Goal: Information Seeking & Learning: Learn about a topic

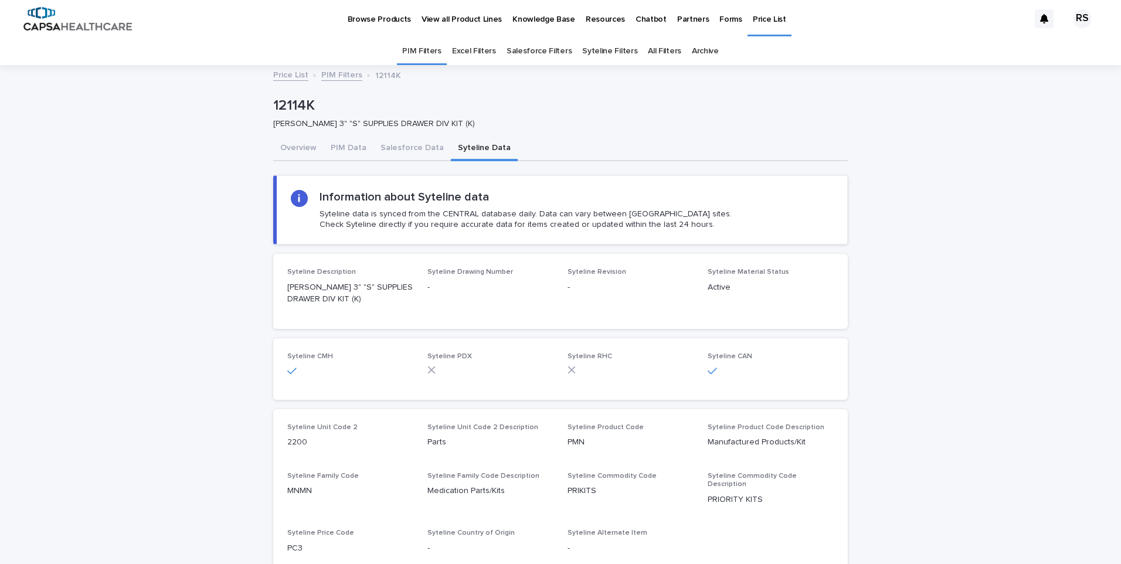
click at [756, 22] on p "Price List" at bounding box center [769, 12] width 33 height 25
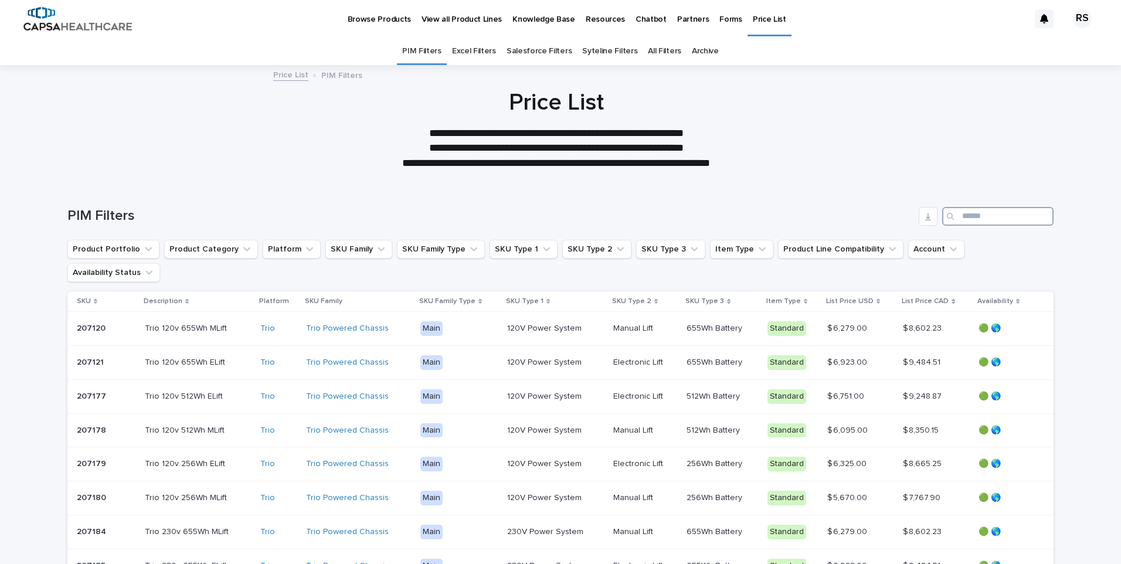
click at [988, 215] on input "Search" at bounding box center [997, 216] width 111 height 19
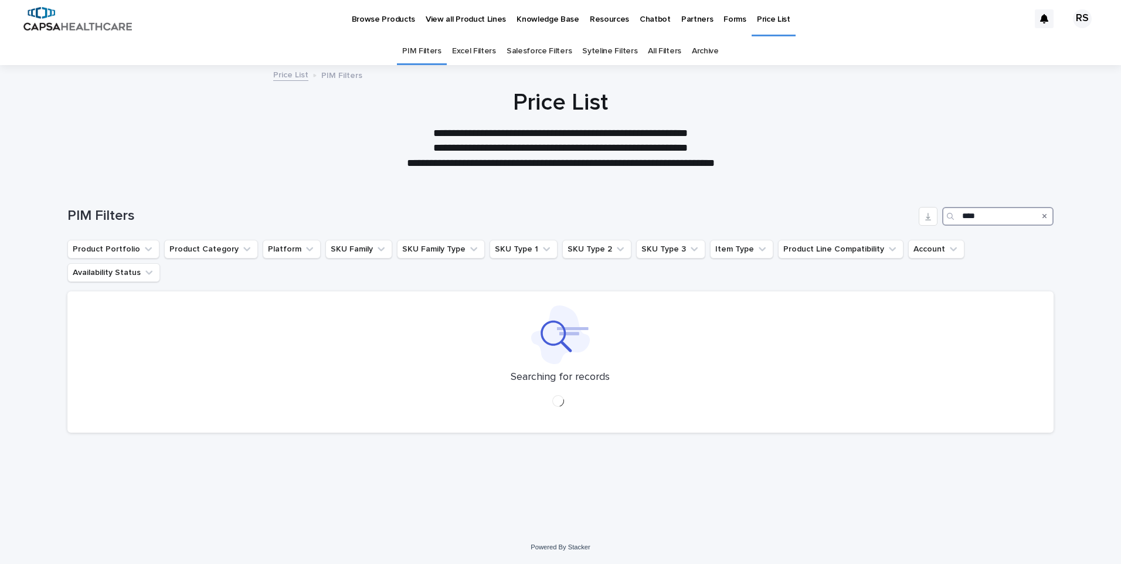
type input "****"
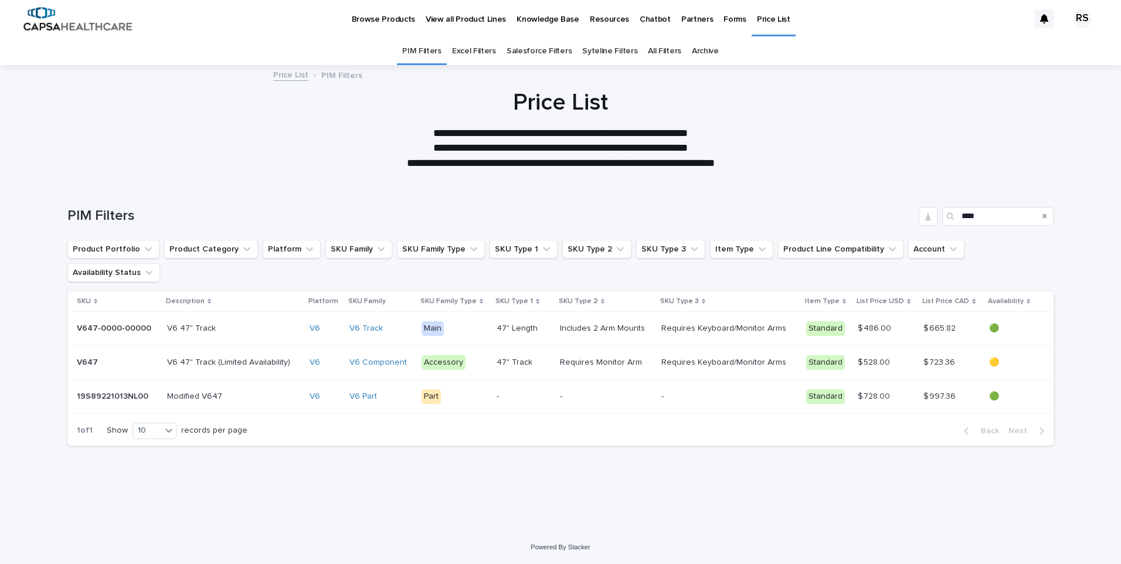
click at [123, 321] on p "V647-0000-00000" at bounding box center [115, 327] width 77 height 12
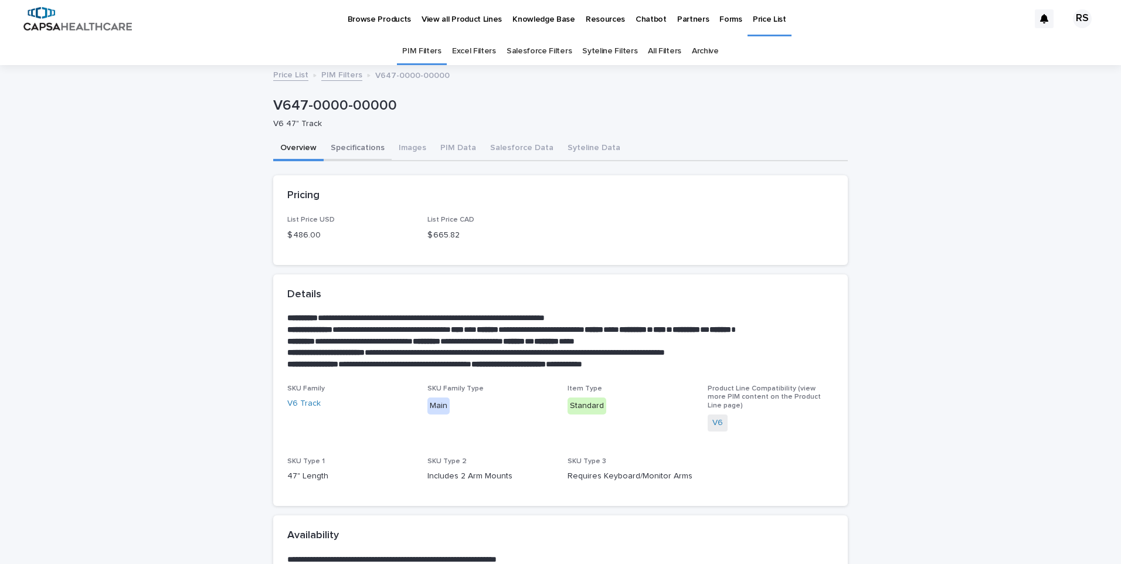
click at [340, 146] on button "Specifications" at bounding box center [358, 149] width 68 height 25
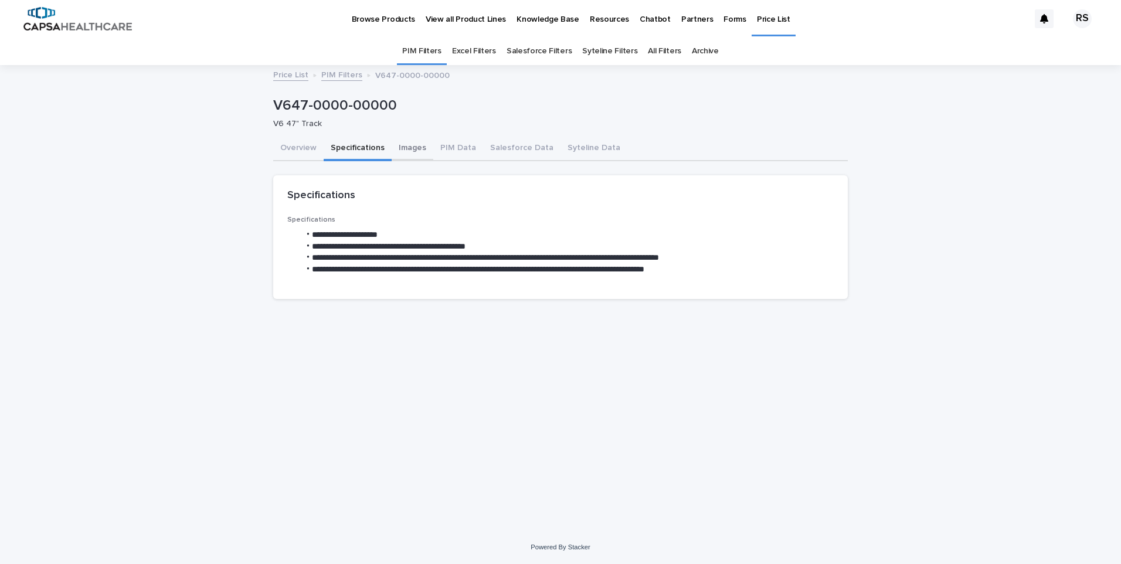
click at [418, 152] on button "Images" at bounding box center [413, 149] width 42 height 25
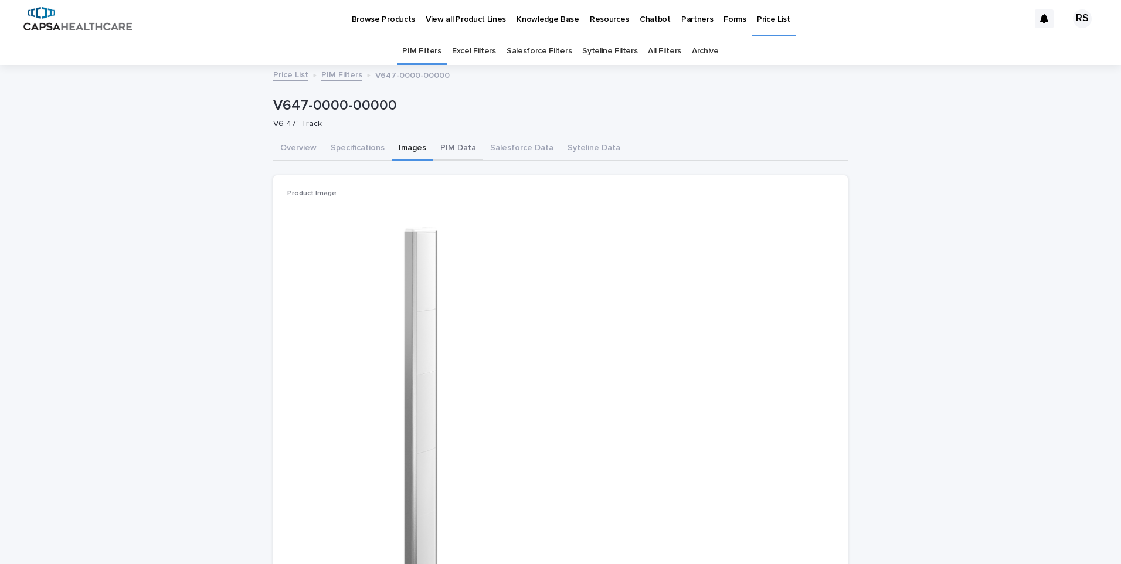
click at [444, 148] on button "PIM Data" at bounding box center [458, 149] width 50 height 25
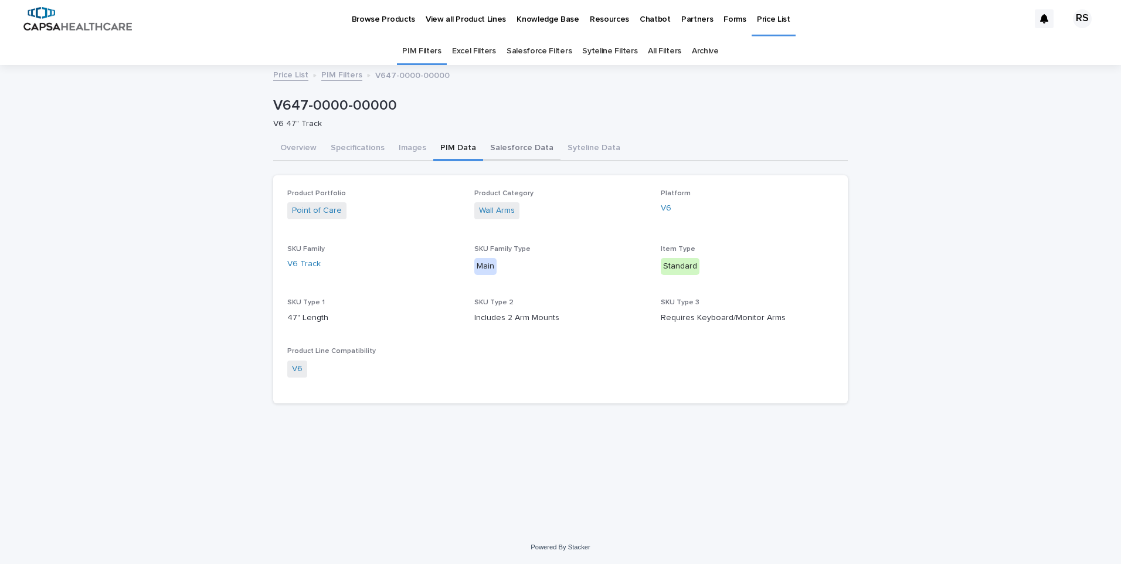
click at [517, 151] on button "Salesforce Data" at bounding box center [521, 149] width 77 height 25
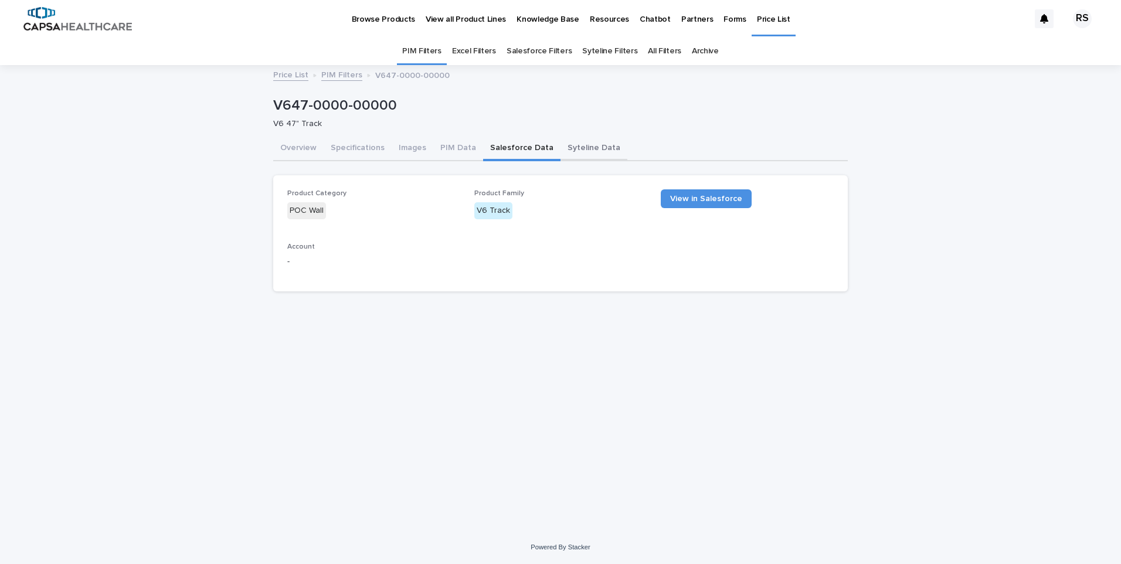
click at [585, 147] on button "Syteline Data" at bounding box center [594, 149] width 67 height 25
